Goal: Task Accomplishment & Management: Use online tool/utility

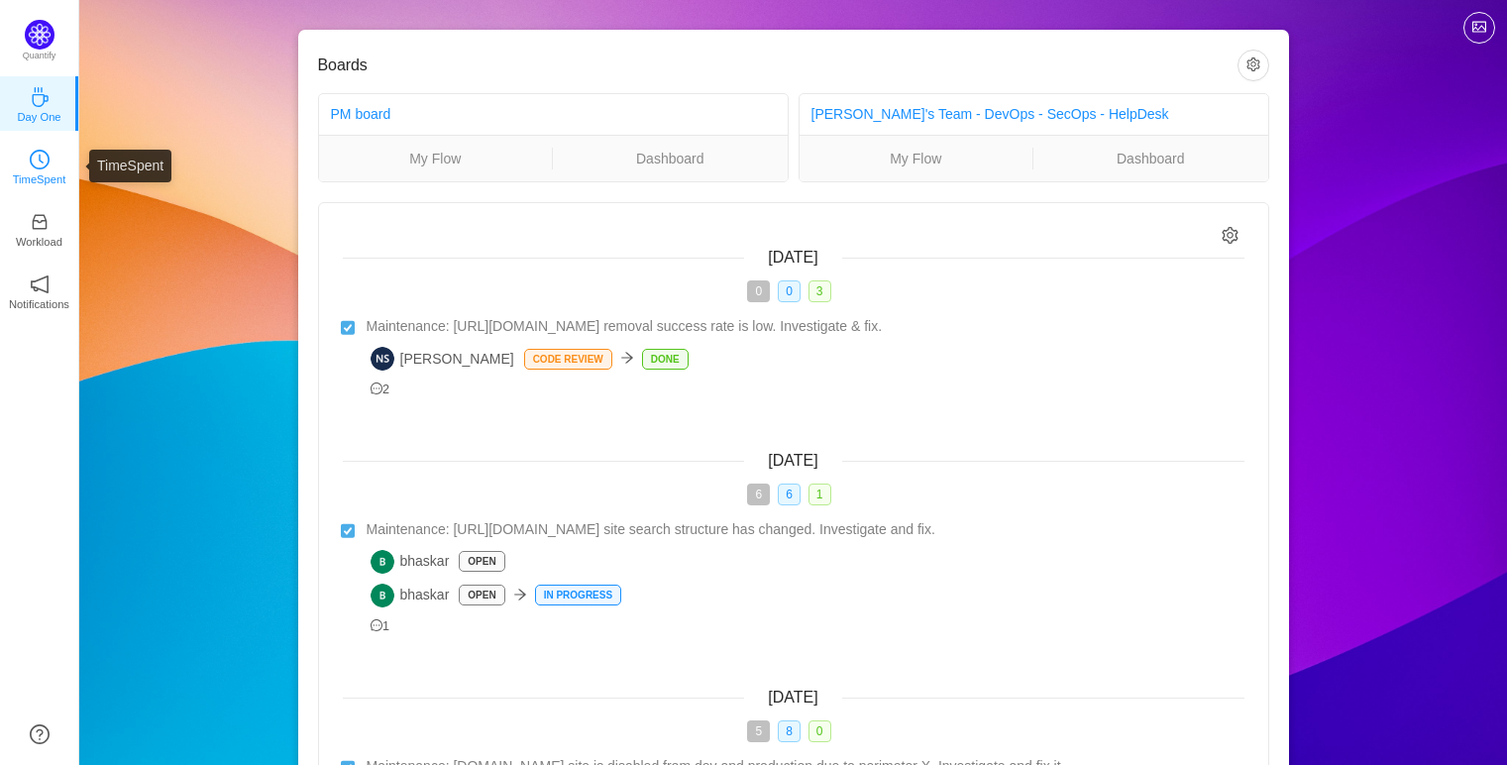
click at [50, 163] on link "TimeSpent" at bounding box center [40, 166] width 20 height 20
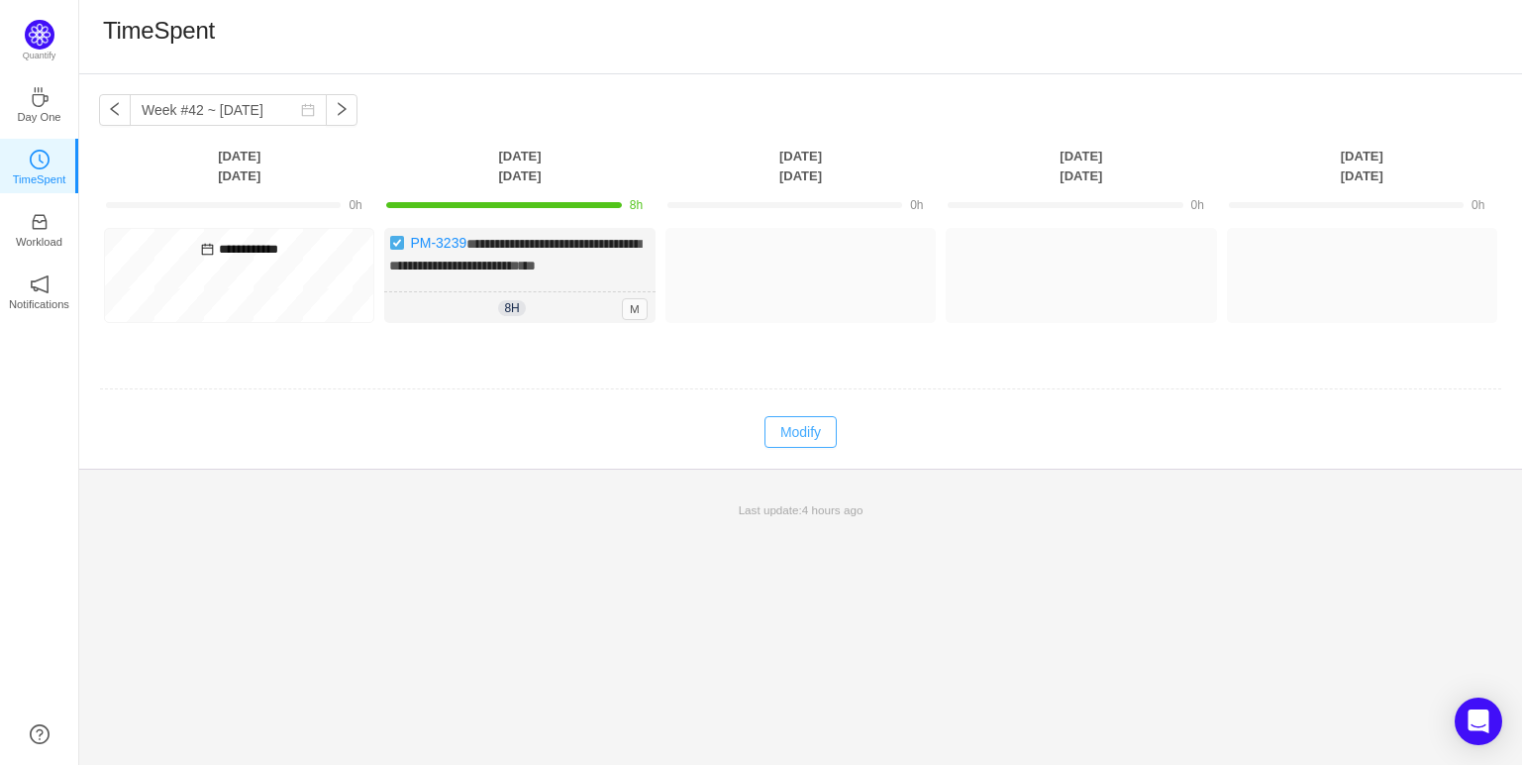
click at [798, 448] on button "Modify" at bounding box center [801, 432] width 72 height 32
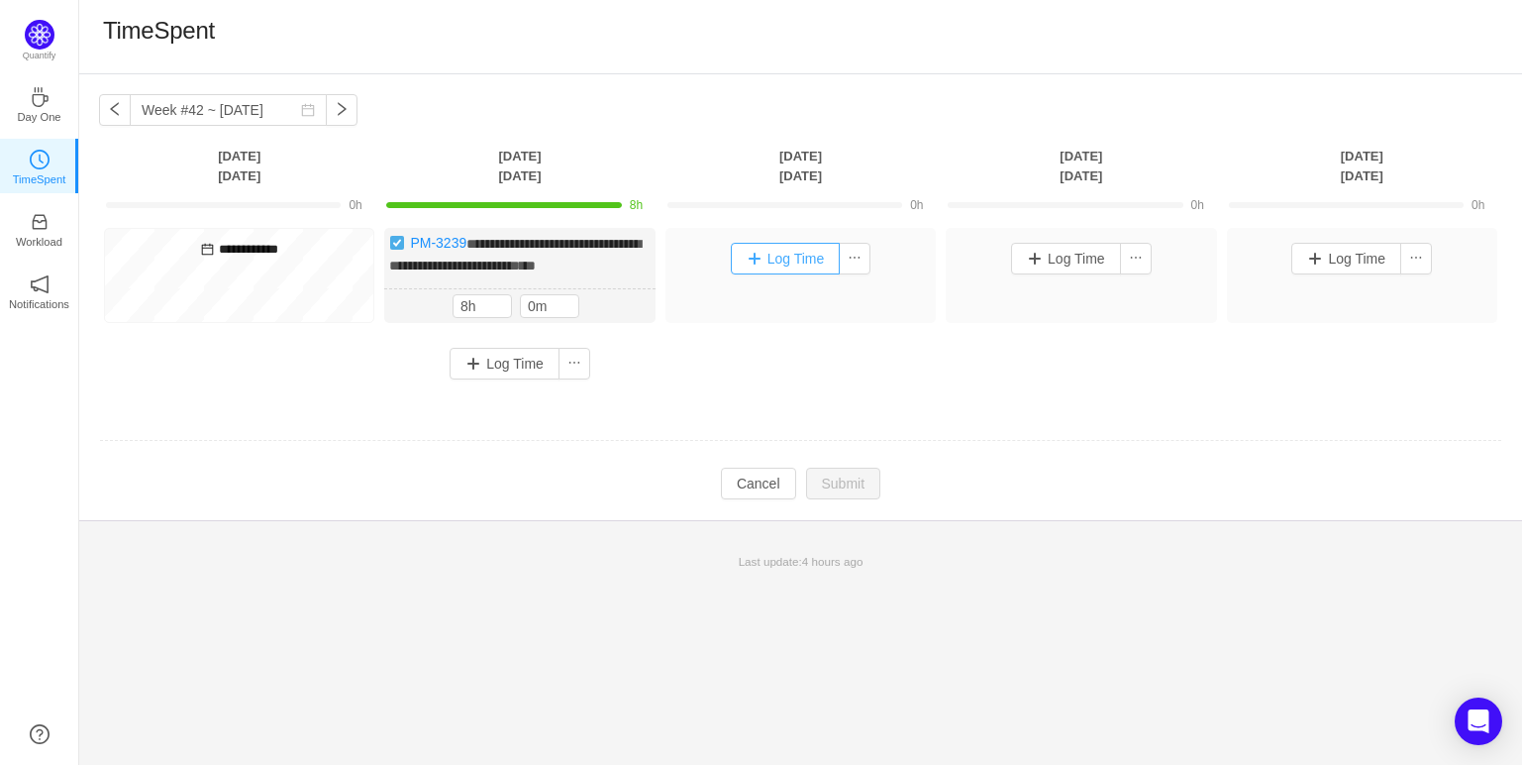
click at [783, 267] on button "Log Time" at bounding box center [786, 259] width 110 height 32
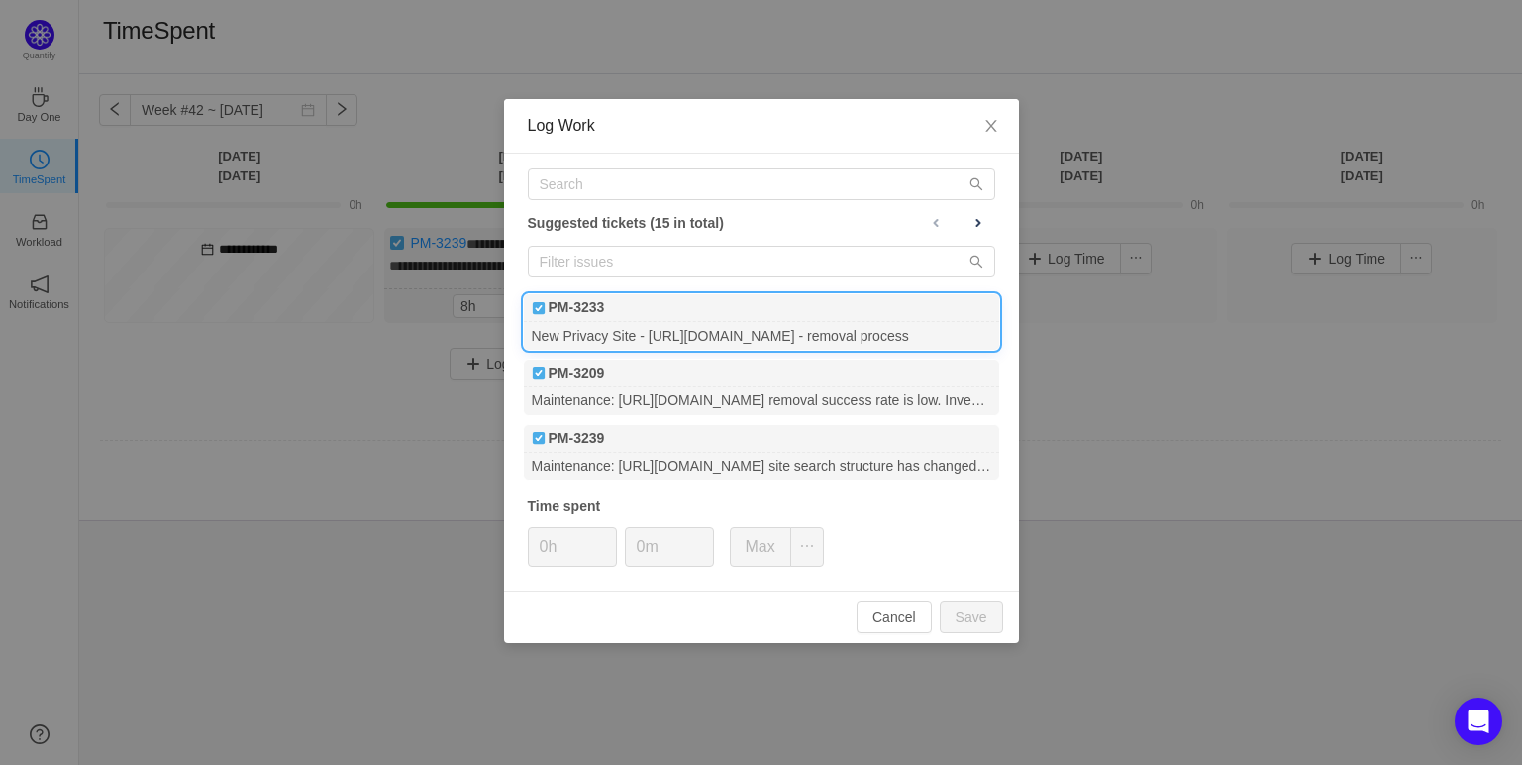
click at [745, 304] on div "PM-3233" at bounding box center [761, 308] width 475 height 28
click at [965, 622] on button "Save" at bounding box center [971, 617] width 63 height 32
type input "0h"
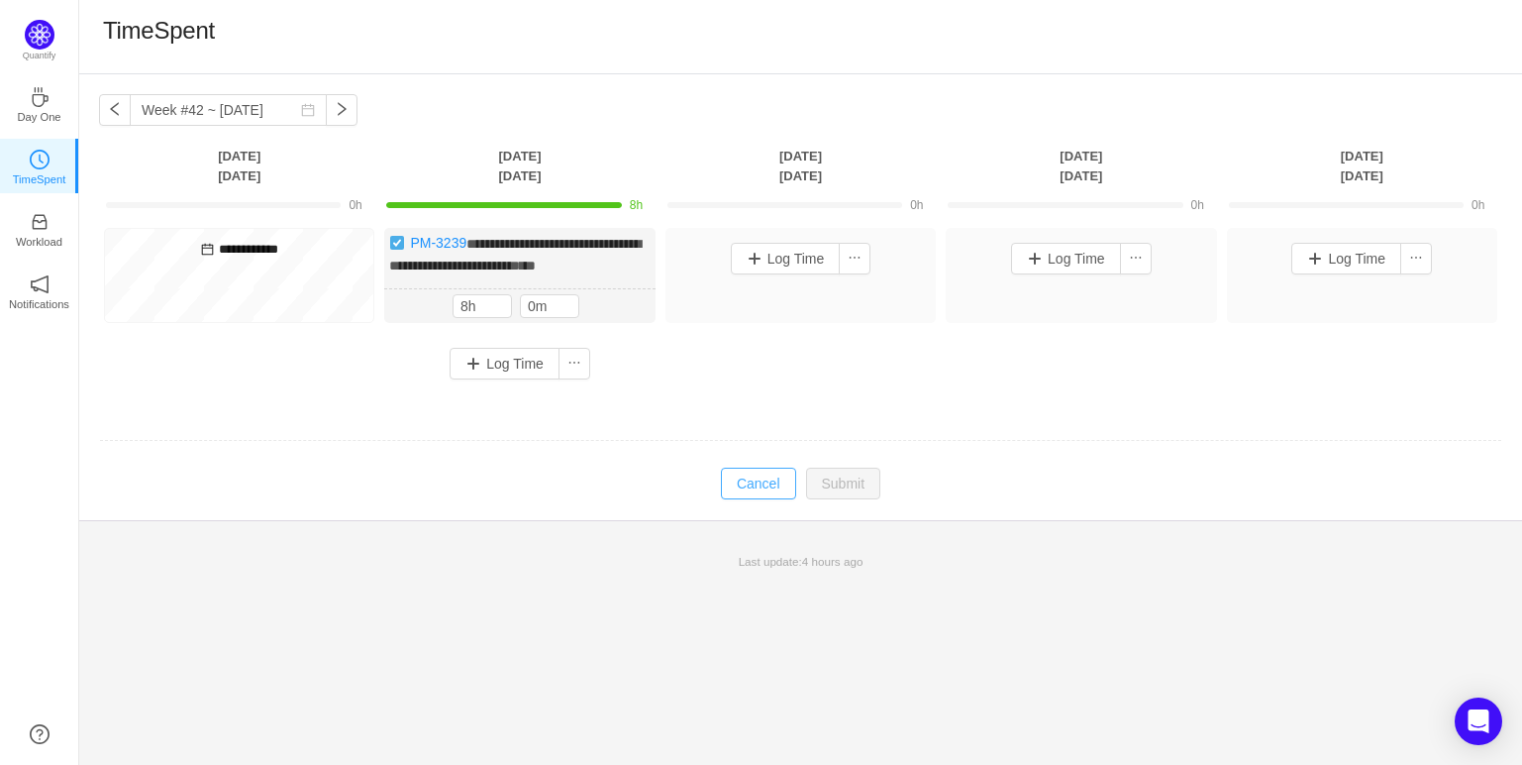
click at [769, 492] on button "Cancel" at bounding box center [758, 484] width 75 height 32
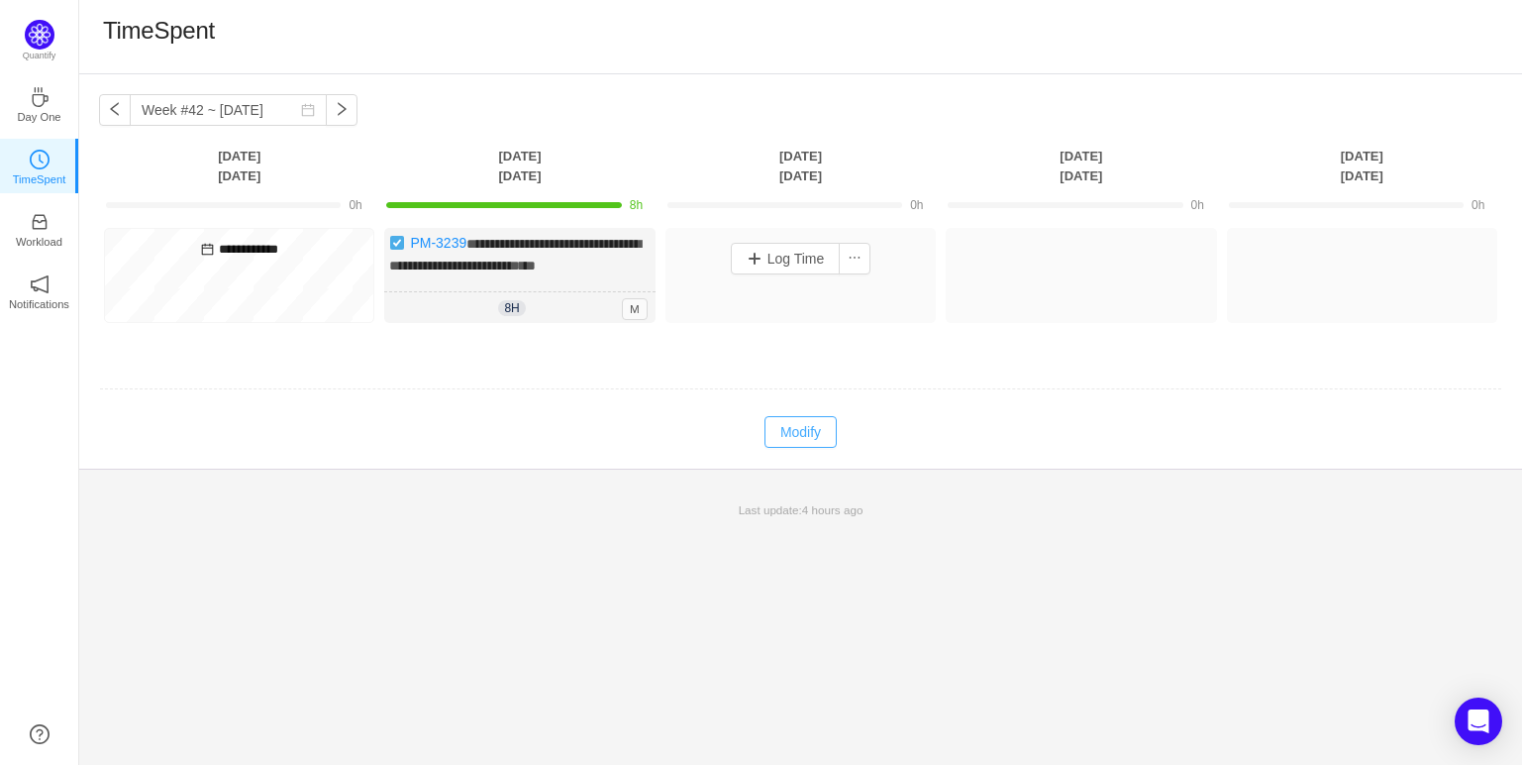
click at [794, 448] on button "Modify" at bounding box center [801, 432] width 72 height 32
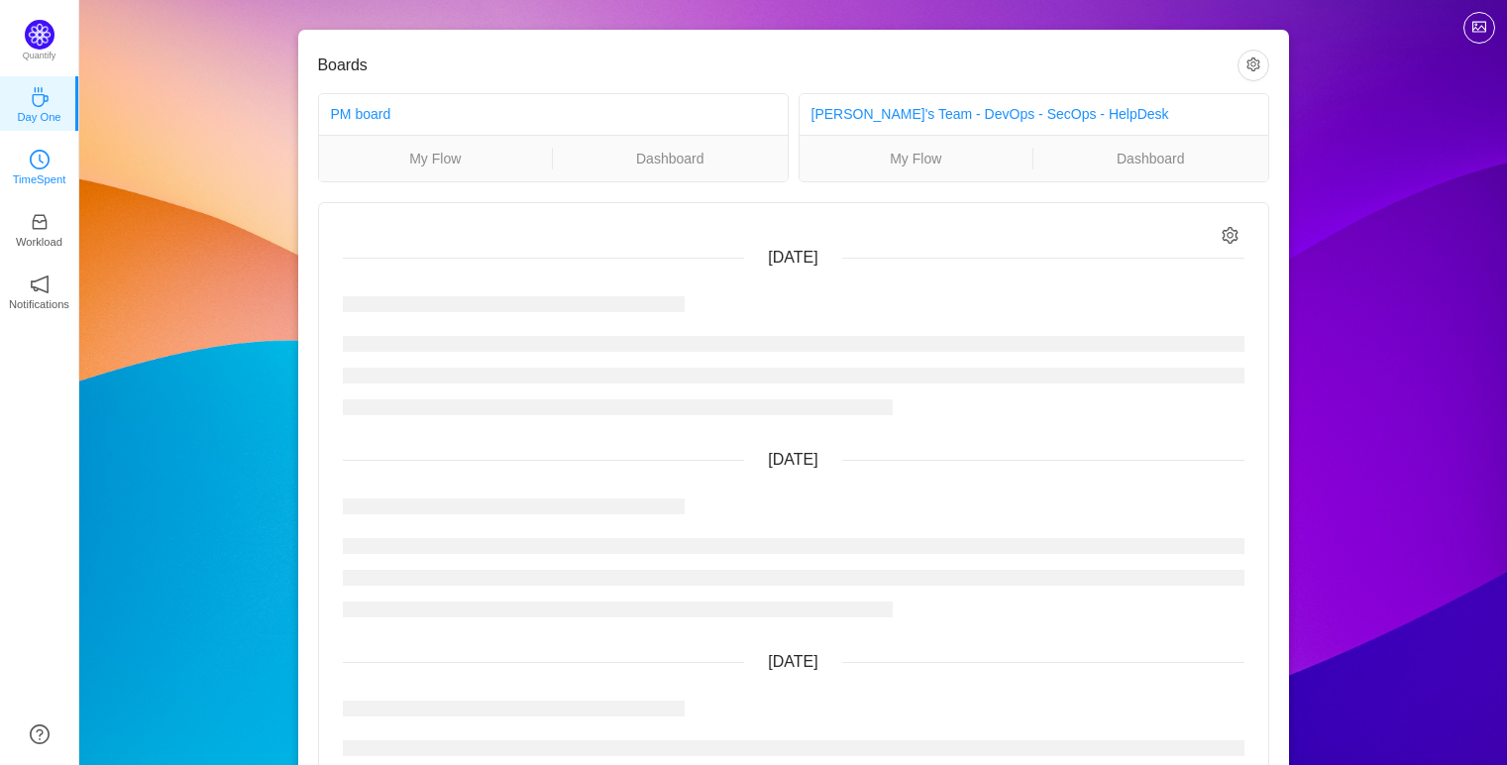
click at [43, 174] on p "TimeSpent" at bounding box center [39, 179] width 53 height 18
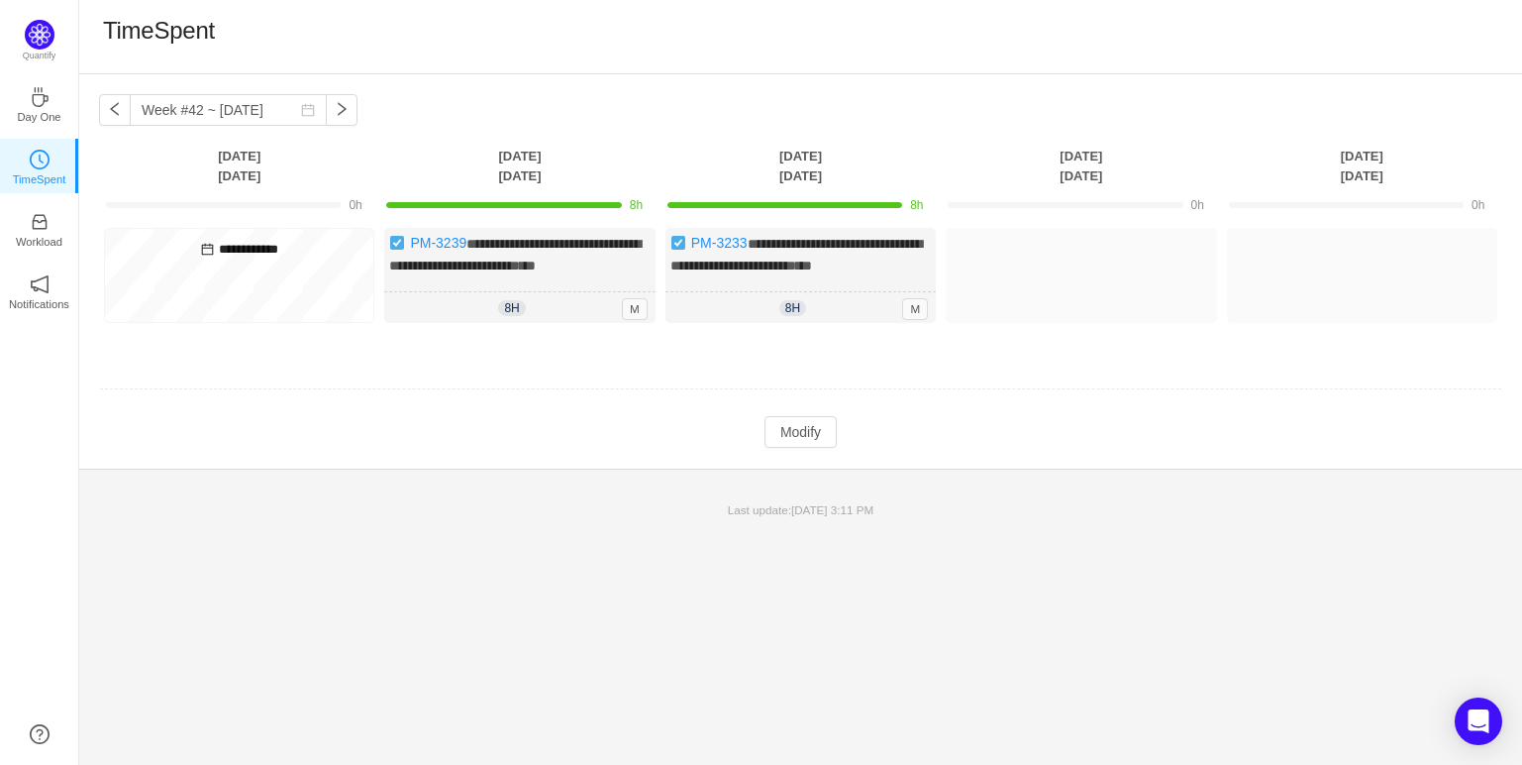
click at [822, 516] on span "[DATE] 3:11 PM" at bounding box center [832, 509] width 82 height 13
click at [834, 516] on span "[DATE] 3:11 PM" at bounding box center [832, 509] width 82 height 13
